Goal: Information Seeking & Learning: Learn about a topic

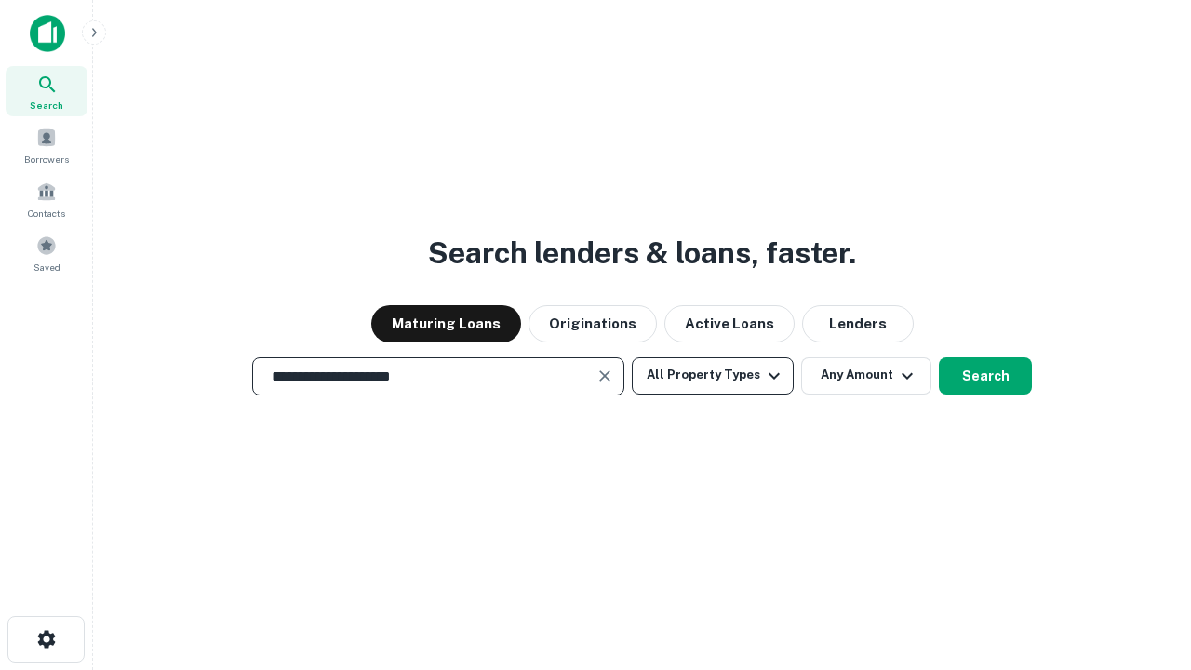
type input "**********"
click at [713, 375] on button "All Property Types" at bounding box center [713, 375] width 162 height 37
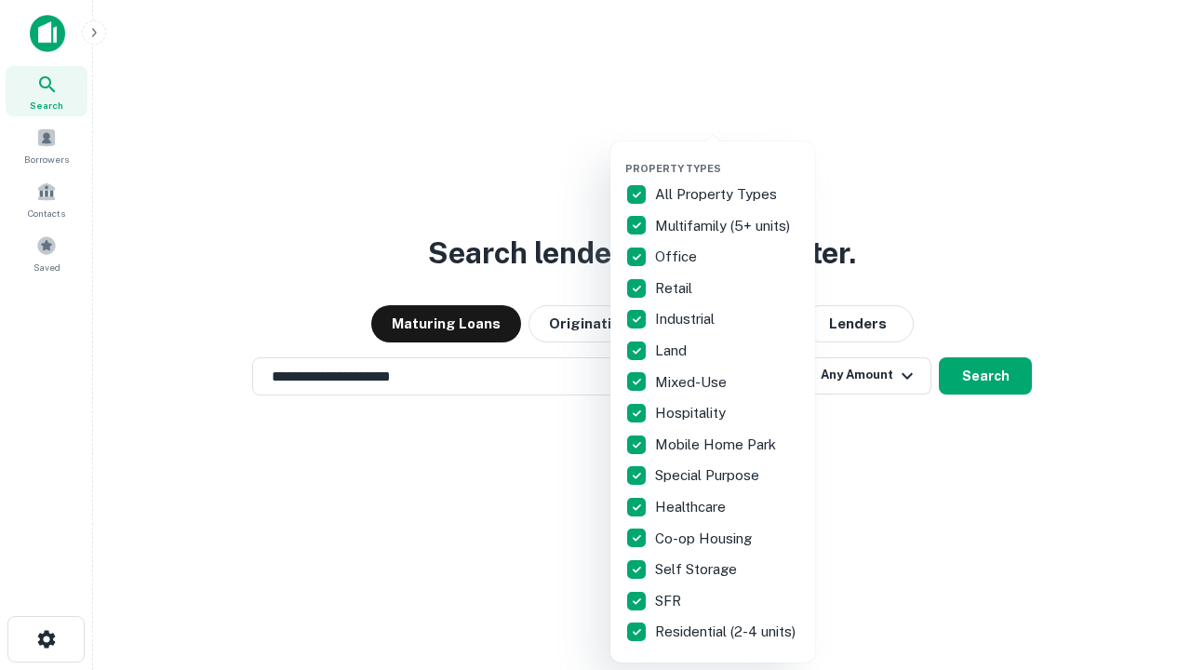
click at [728, 156] on button "button" at bounding box center [727, 156] width 205 height 1
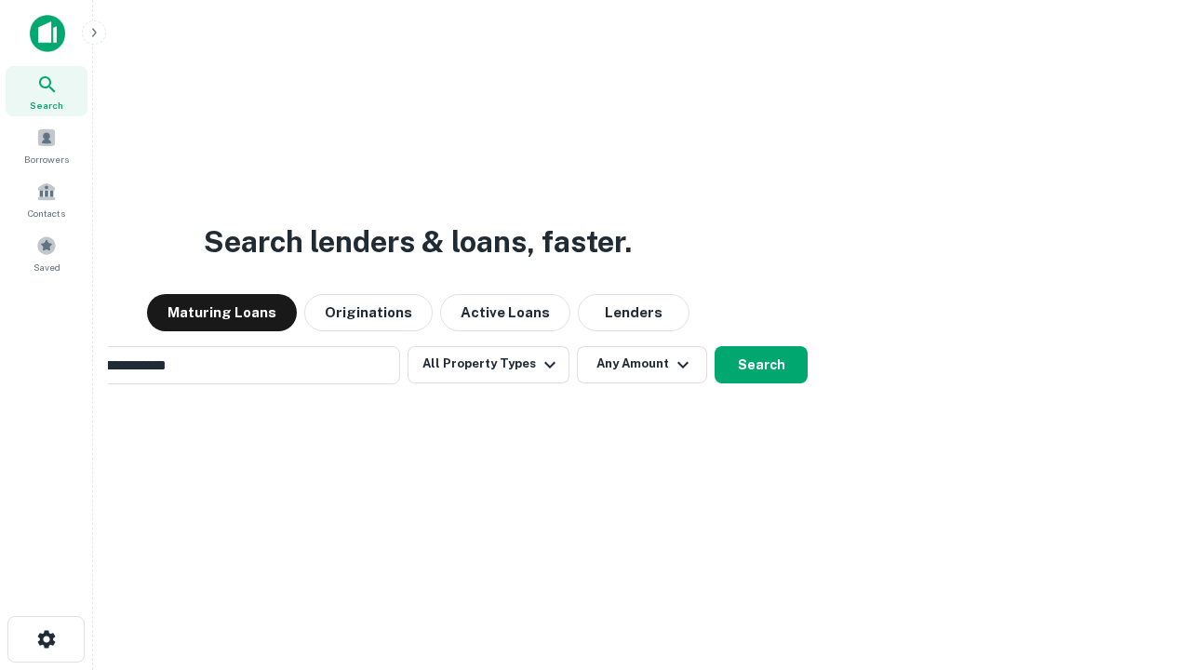
scroll to position [29, 0]
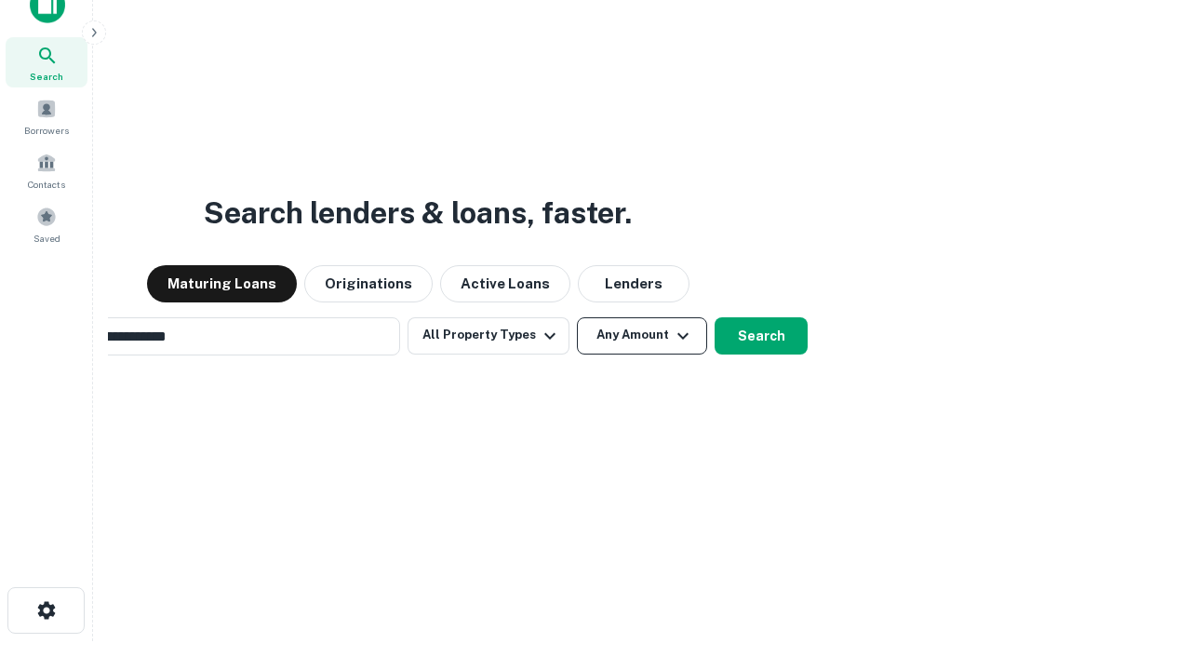
click at [577, 317] on button "Any Amount" at bounding box center [642, 335] width 130 height 37
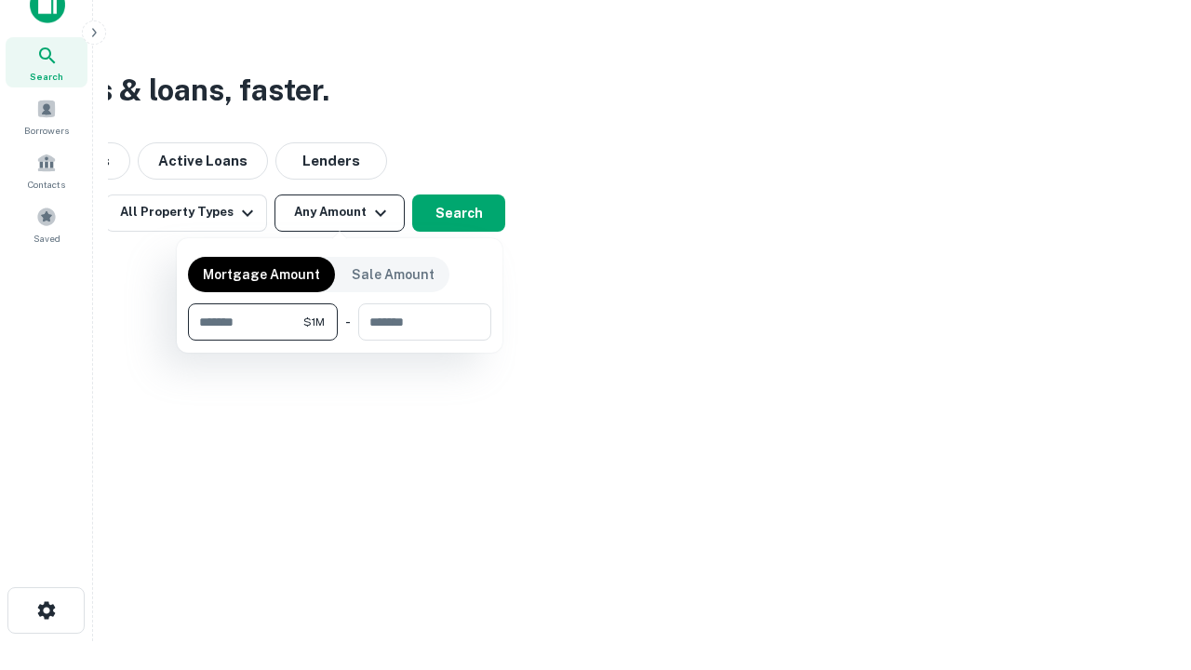
scroll to position [30, 0]
type input "*******"
click at [340, 341] on button "button" at bounding box center [339, 341] width 303 height 1
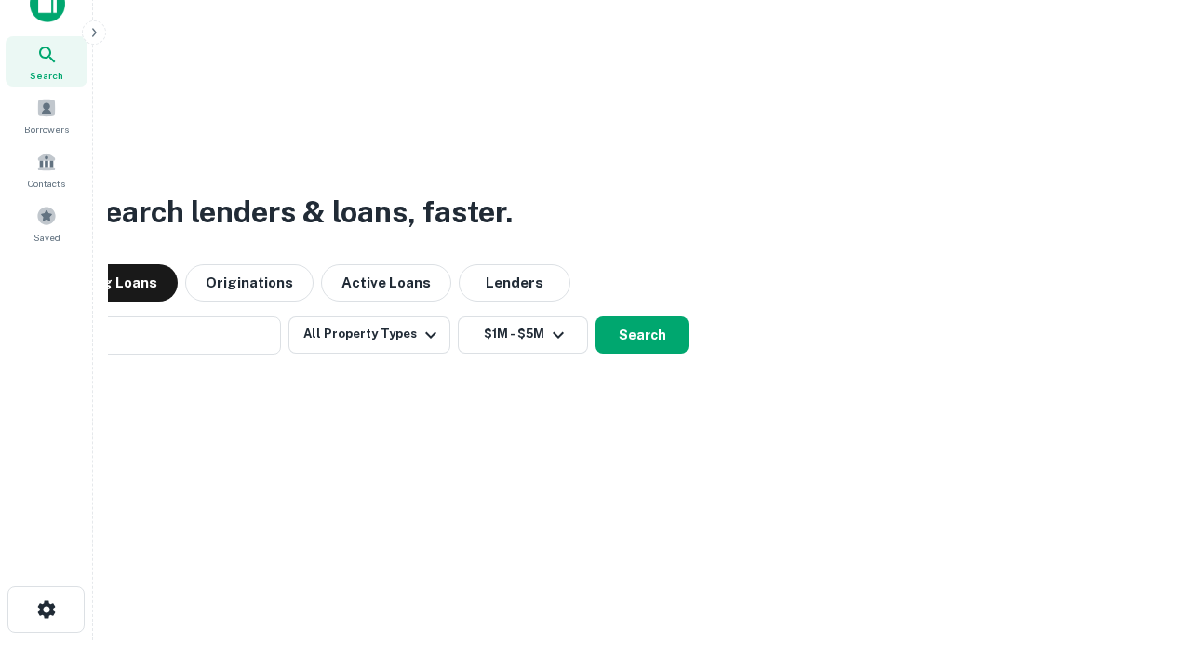
scroll to position [29, 0]
click at [596, 317] on button "Search" at bounding box center [642, 335] width 93 height 37
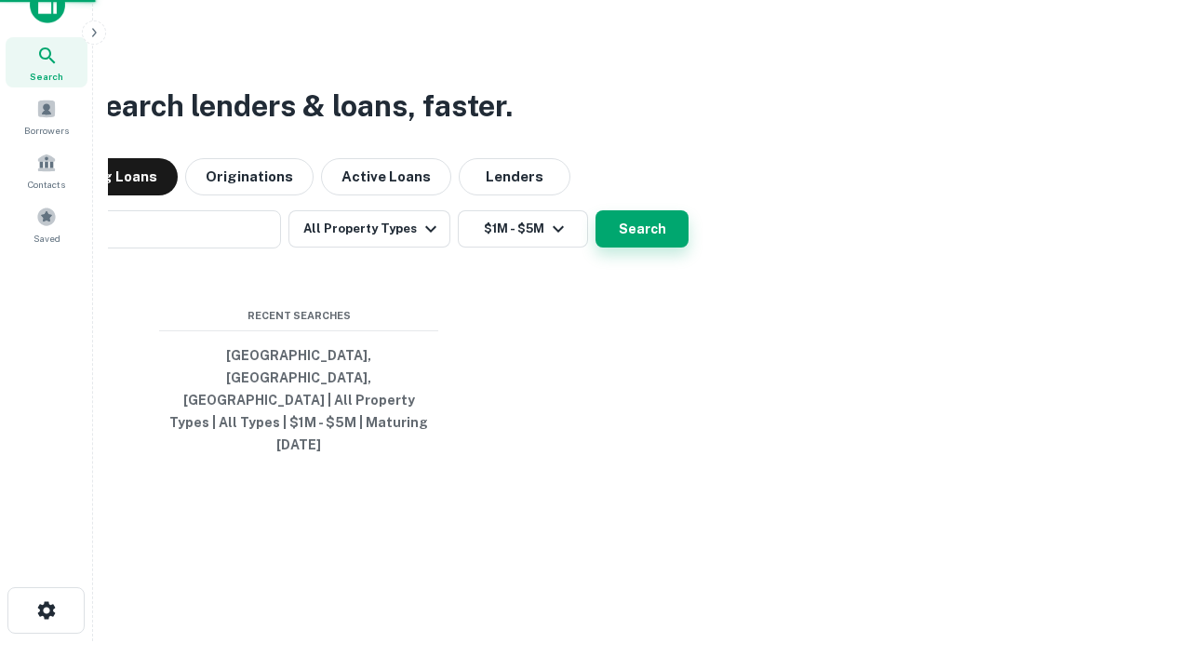
scroll to position [30, 0]
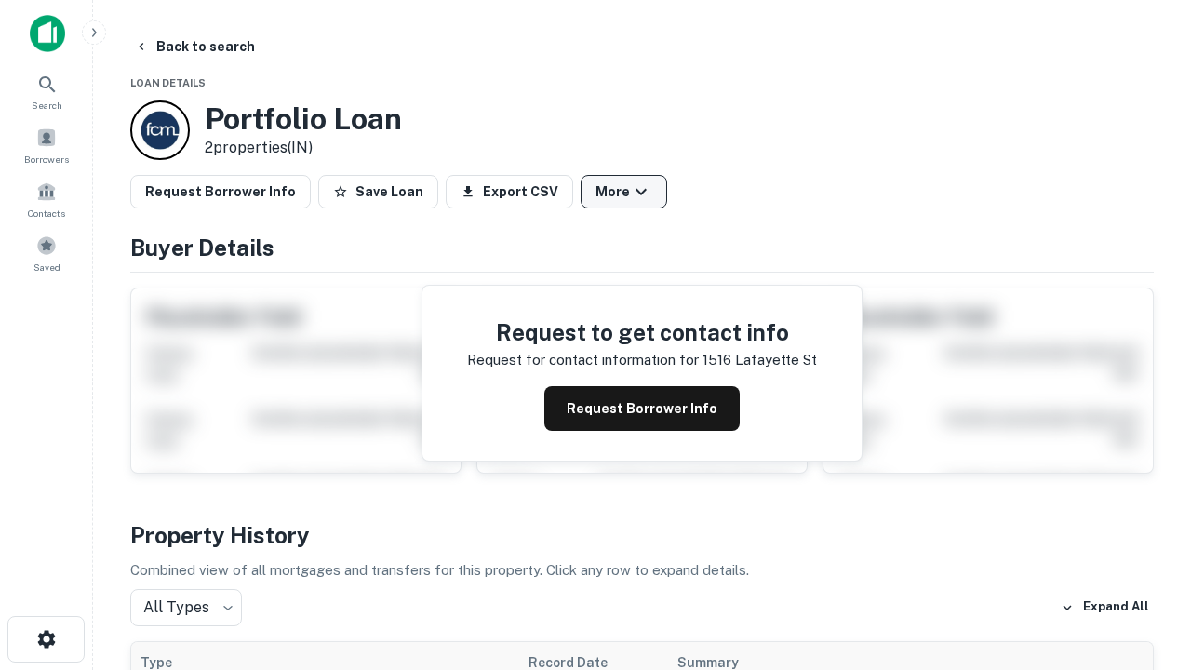
click at [624, 192] on button "More" at bounding box center [624, 192] width 87 height 34
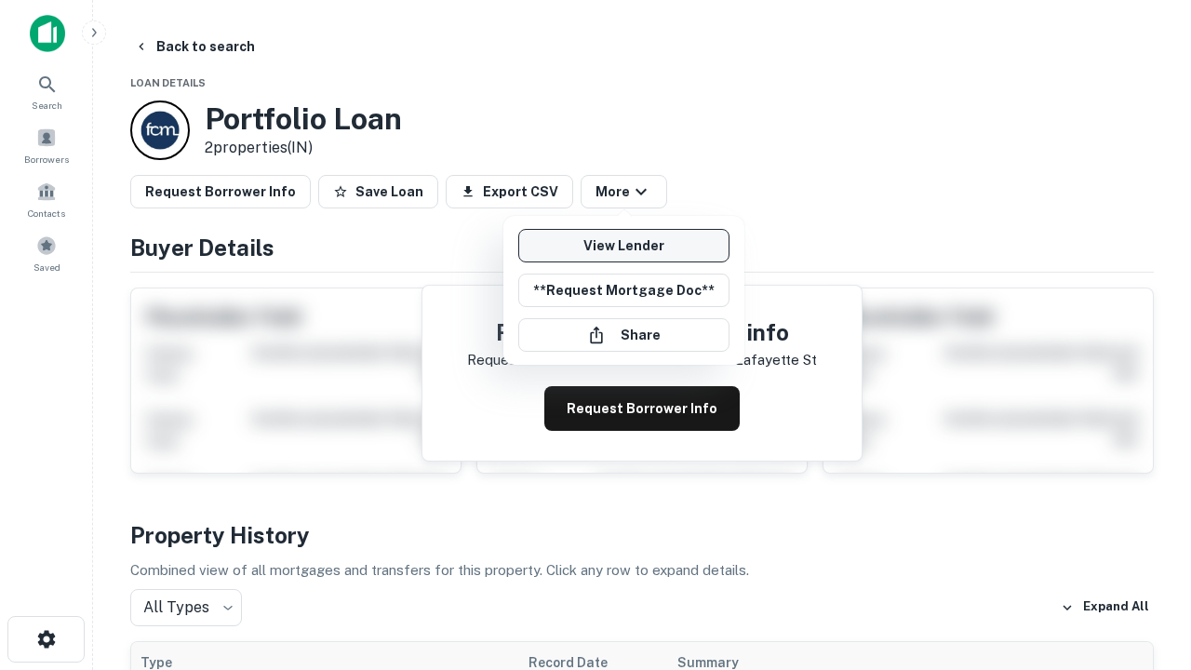
click at [624, 246] on link "View Lender" at bounding box center [623, 246] width 211 height 34
